Goal: Find specific page/section: Find specific page/section

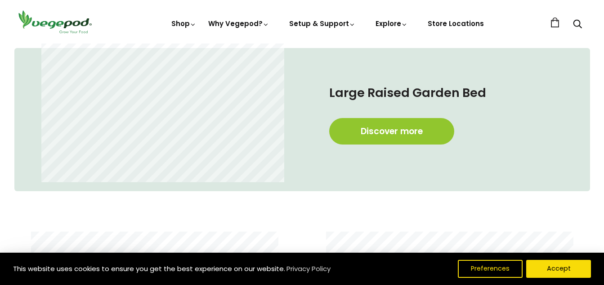
scroll to position [452, 0]
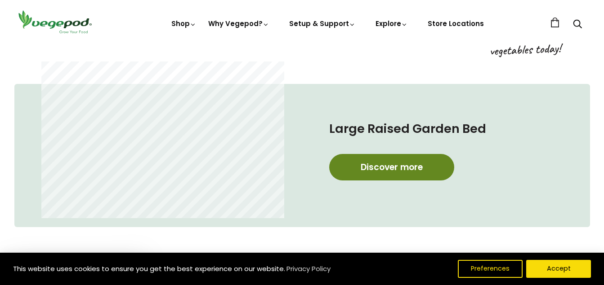
click at [401, 168] on link "Discover more" at bounding box center [391, 167] width 125 height 27
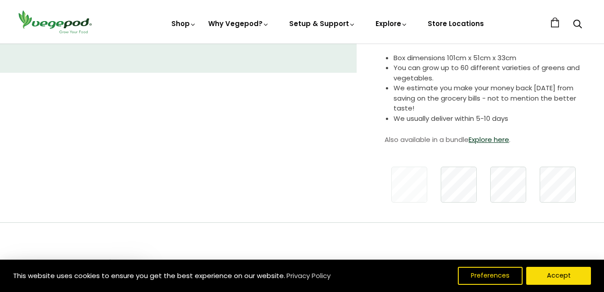
scroll to position [174, 0]
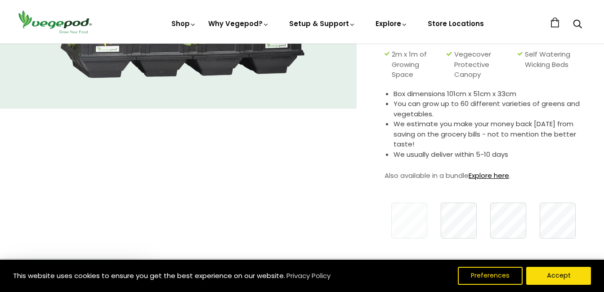
click at [493, 175] on link "Explore here" at bounding box center [488, 175] width 40 height 9
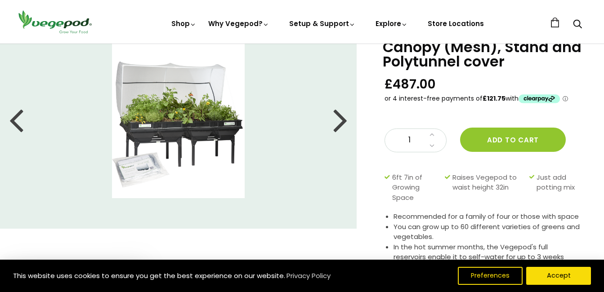
scroll to position [48, 0]
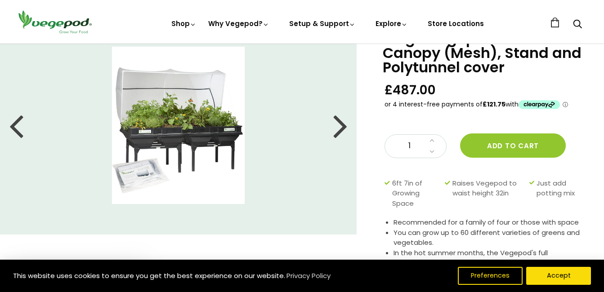
click at [343, 126] on div at bounding box center [340, 125] width 14 height 40
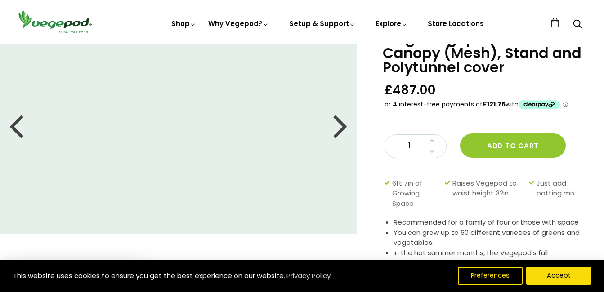
click at [343, 126] on div at bounding box center [340, 125] width 14 height 40
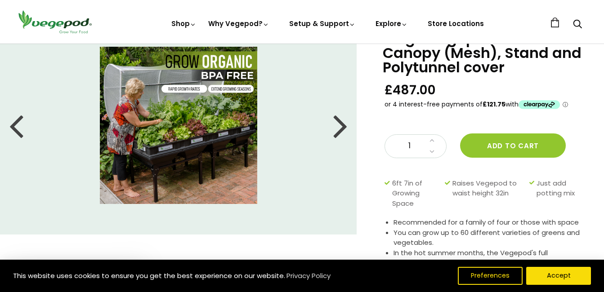
click at [343, 126] on div at bounding box center [340, 125] width 14 height 40
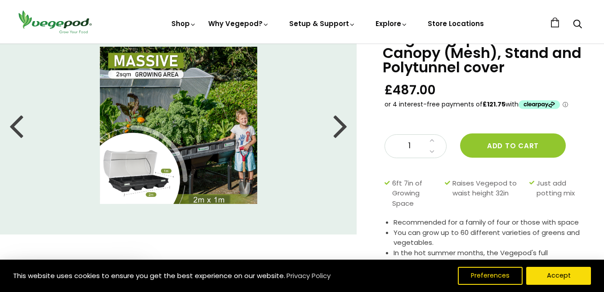
click at [343, 126] on div at bounding box center [340, 125] width 14 height 40
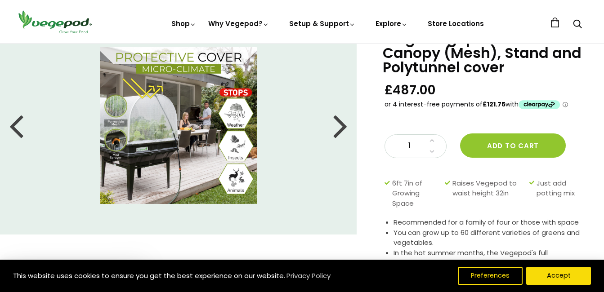
click at [343, 126] on div at bounding box center [340, 125] width 14 height 40
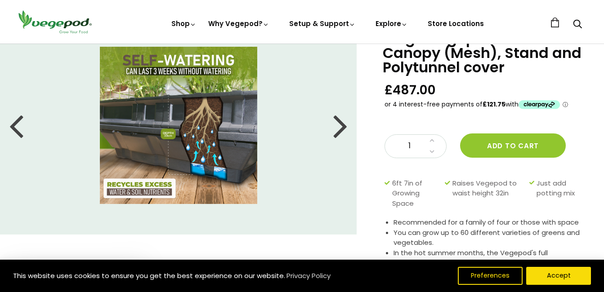
click at [343, 126] on div at bounding box center [340, 125] width 14 height 40
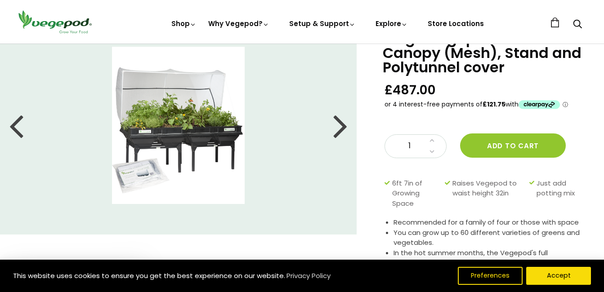
click at [343, 126] on div at bounding box center [340, 125] width 14 height 40
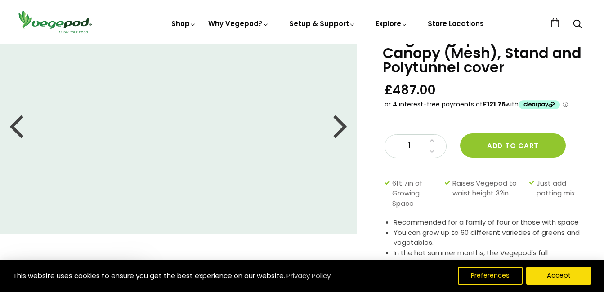
click at [343, 126] on div at bounding box center [340, 125] width 14 height 40
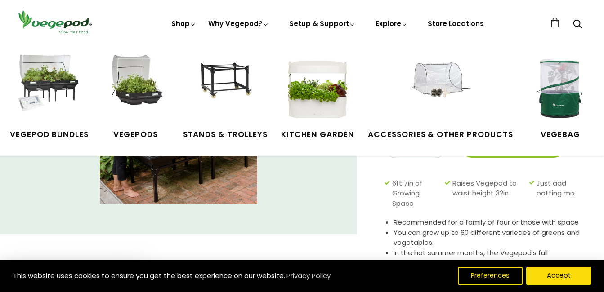
click at [182, 22] on link "Shop" at bounding box center [183, 36] width 25 height 35
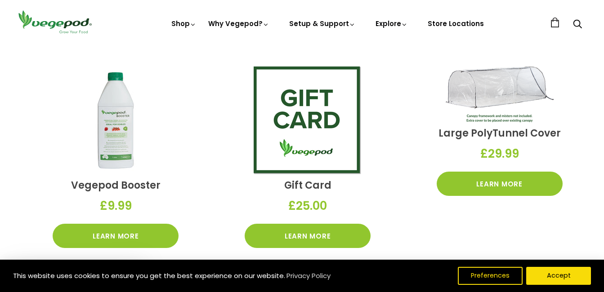
scroll to position [1263, 0]
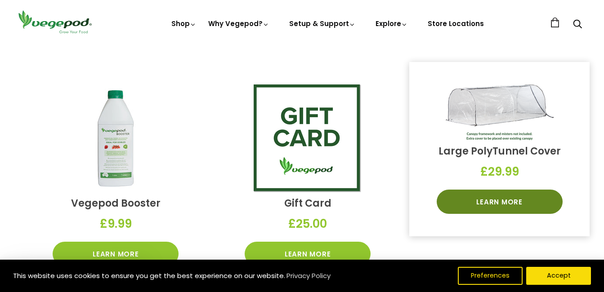
click at [495, 197] on link "Learn More" at bounding box center [499, 202] width 126 height 24
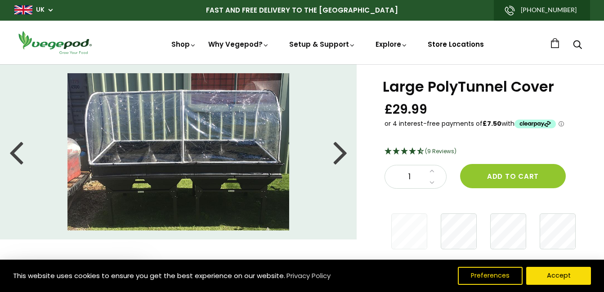
drag, startPoint x: 457, startPoint y: 41, endPoint x: 435, endPoint y: 44, distance: 22.6
click at [435, 44] on link "Store Locations" at bounding box center [455, 44] width 56 height 9
click at [448, 42] on link "Store Locations" at bounding box center [455, 44] width 56 height 9
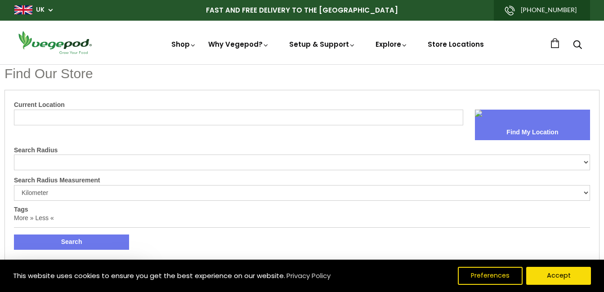
select select "m"
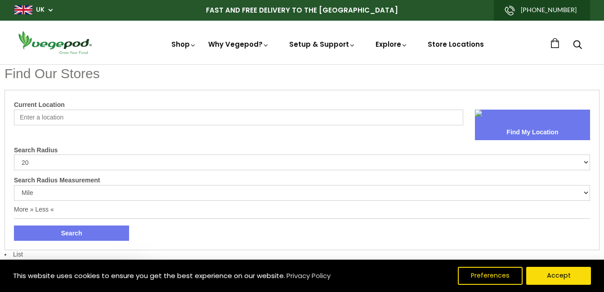
click at [64, 116] on input "Current Location" at bounding box center [238, 118] width 449 height 16
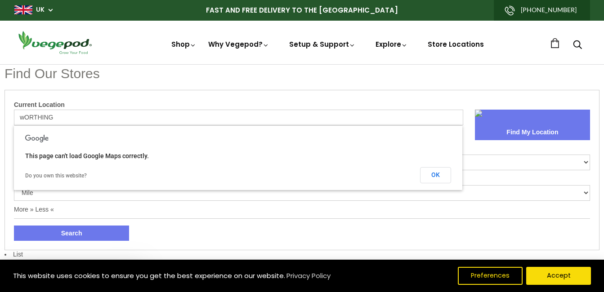
type input "wORTHING"
click at [534, 125] on button "Find My Location" at bounding box center [532, 132] width 115 height 15
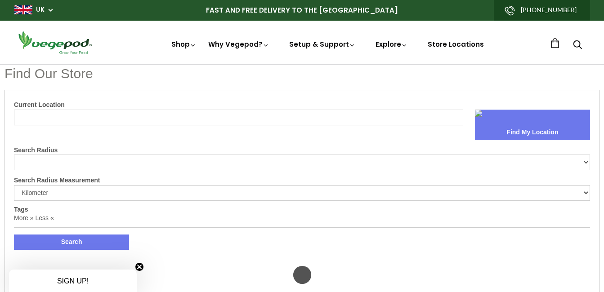
select select "m"
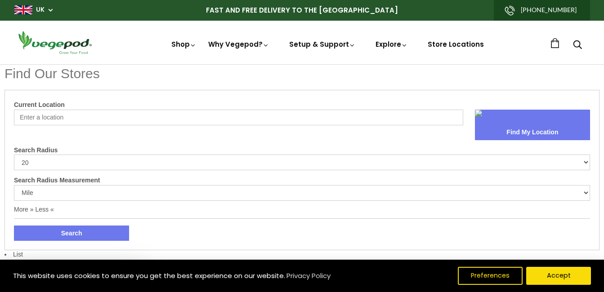
click at [543, 126] on button "Find My Location" at bounding box center [532, 132] width 115 height 15
